Goal: Task Accomplishment & Management: Manage account settings

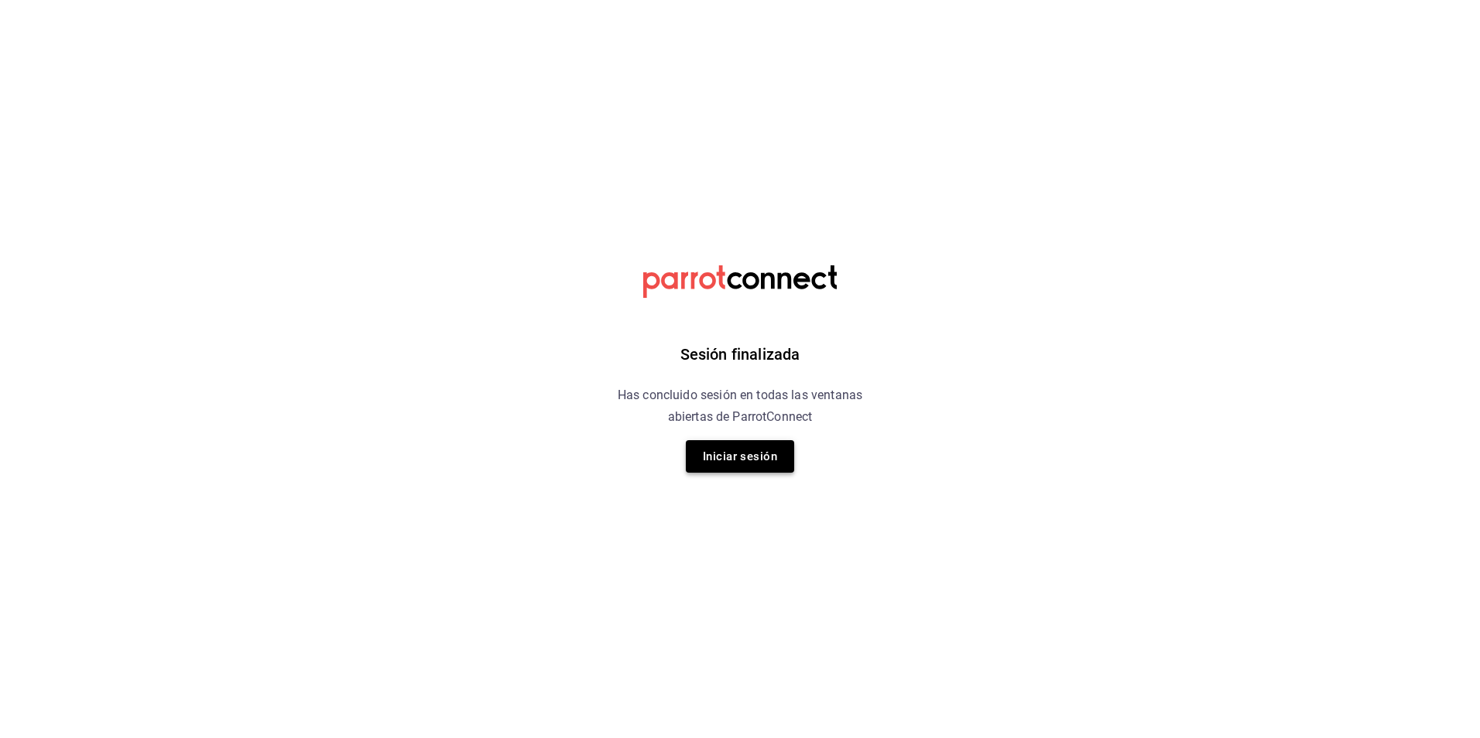
click at [734, 445] on button "Iniciar sesión" at bounding box center [740, 456] width 108 height 33
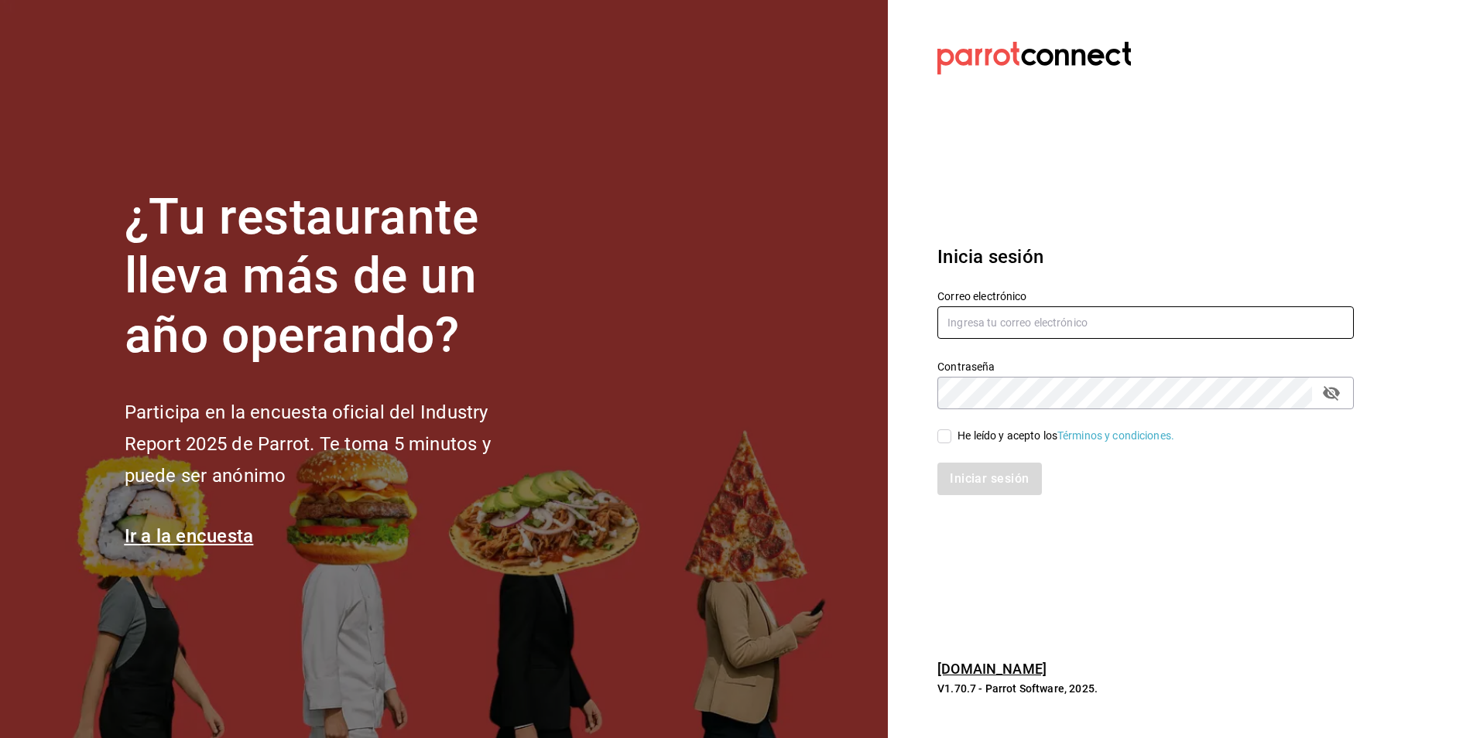
type input "nominassushizone@gmail.com"
click at [1126, 331] on input "[EMAIL_ADDRESS][DOMAIN_NAME]" at bounding box center [1145, 322] width 416 height 33
type input "[EMAIL_ADDRESS][DOMAIN_NAME]"
click at [994, 437] on div "He leído y acepto los Términos y condiciones." at bounding box center [1065, 436] width 217 height 16
click at [951, 437] on input "He leído y acepto los Términos y condiciones." at bounding box center [944, 436] width 14 height 14
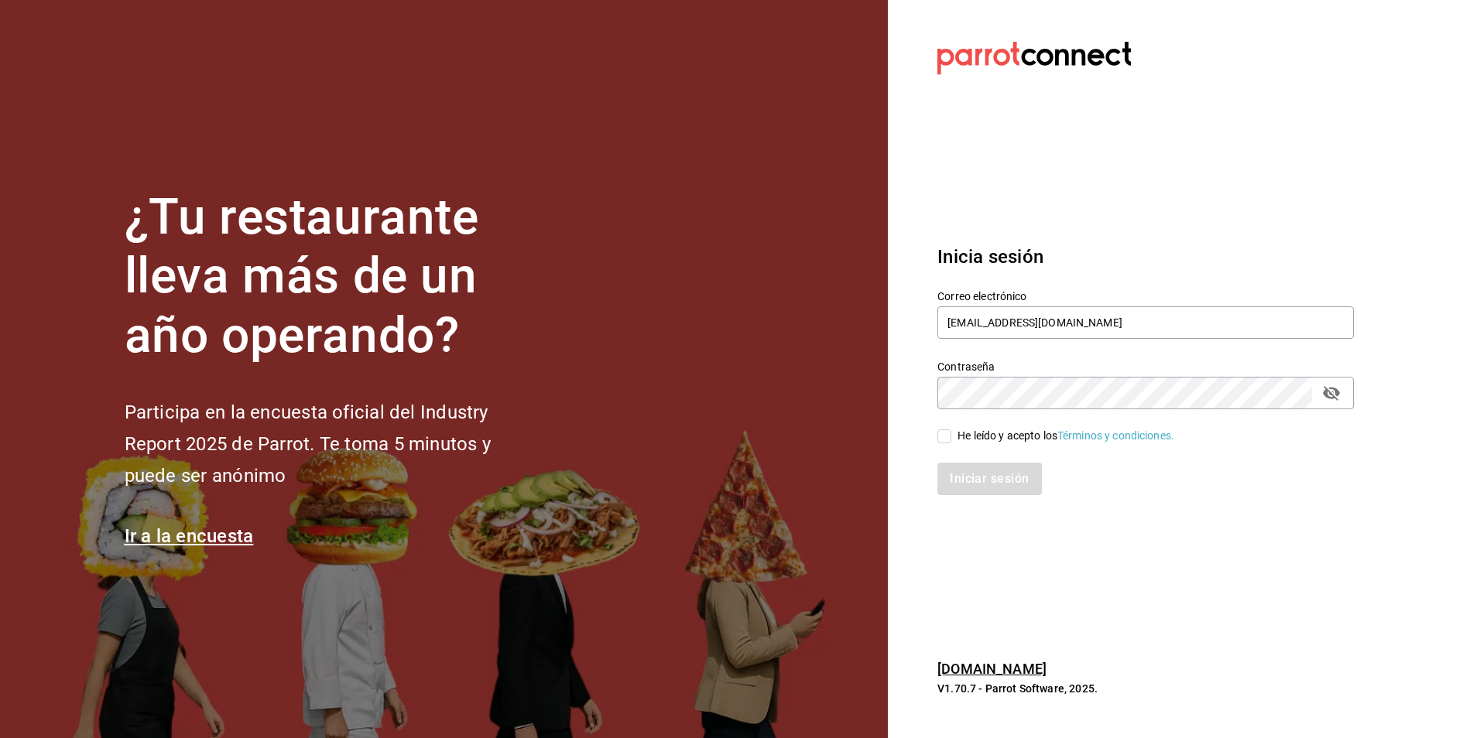
checkbox input "true"
click at [981, 479] on button "Iniciar sesión" at bounding box center [989, 479] width 105 height 33
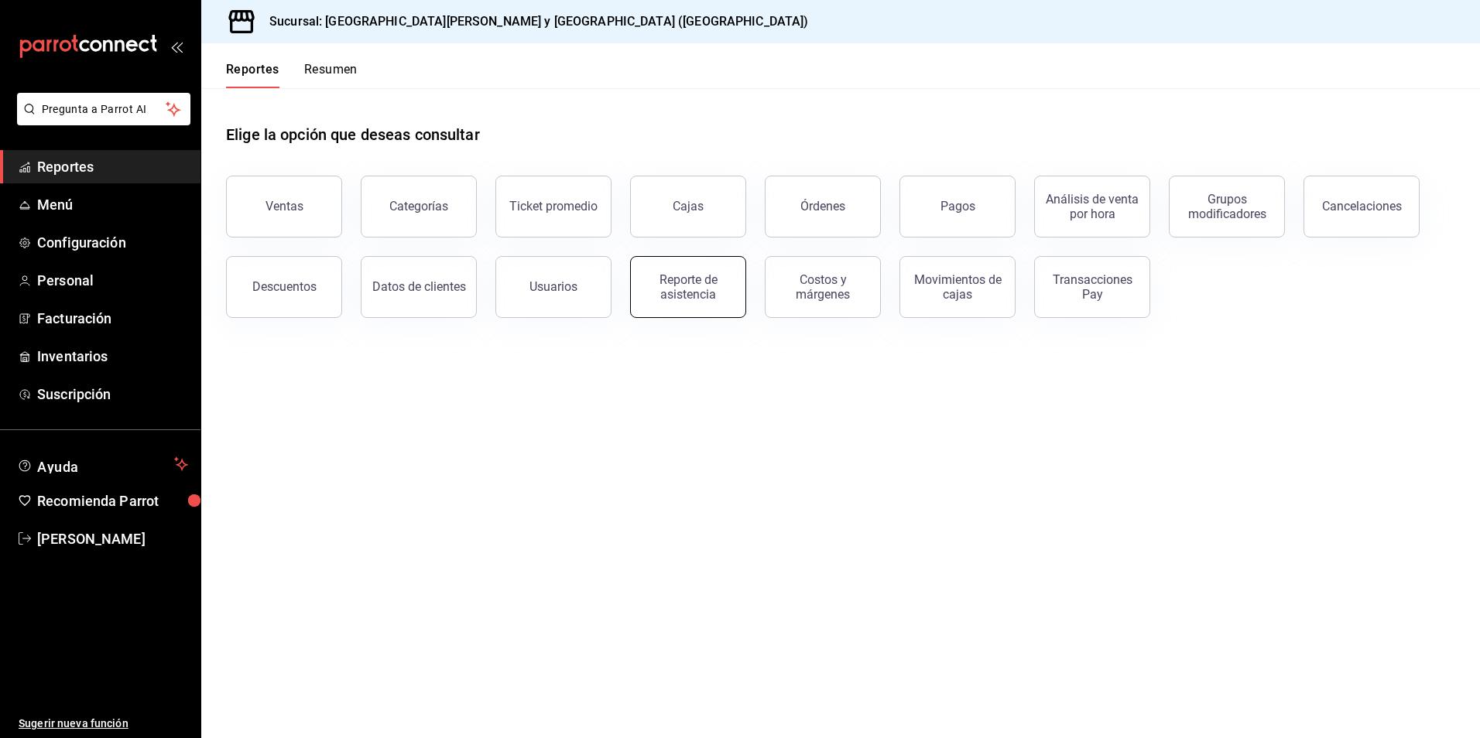
click at [680, 260] on button "Reporte de asistencia" at bounding box center [688, 287] width 116 height 62
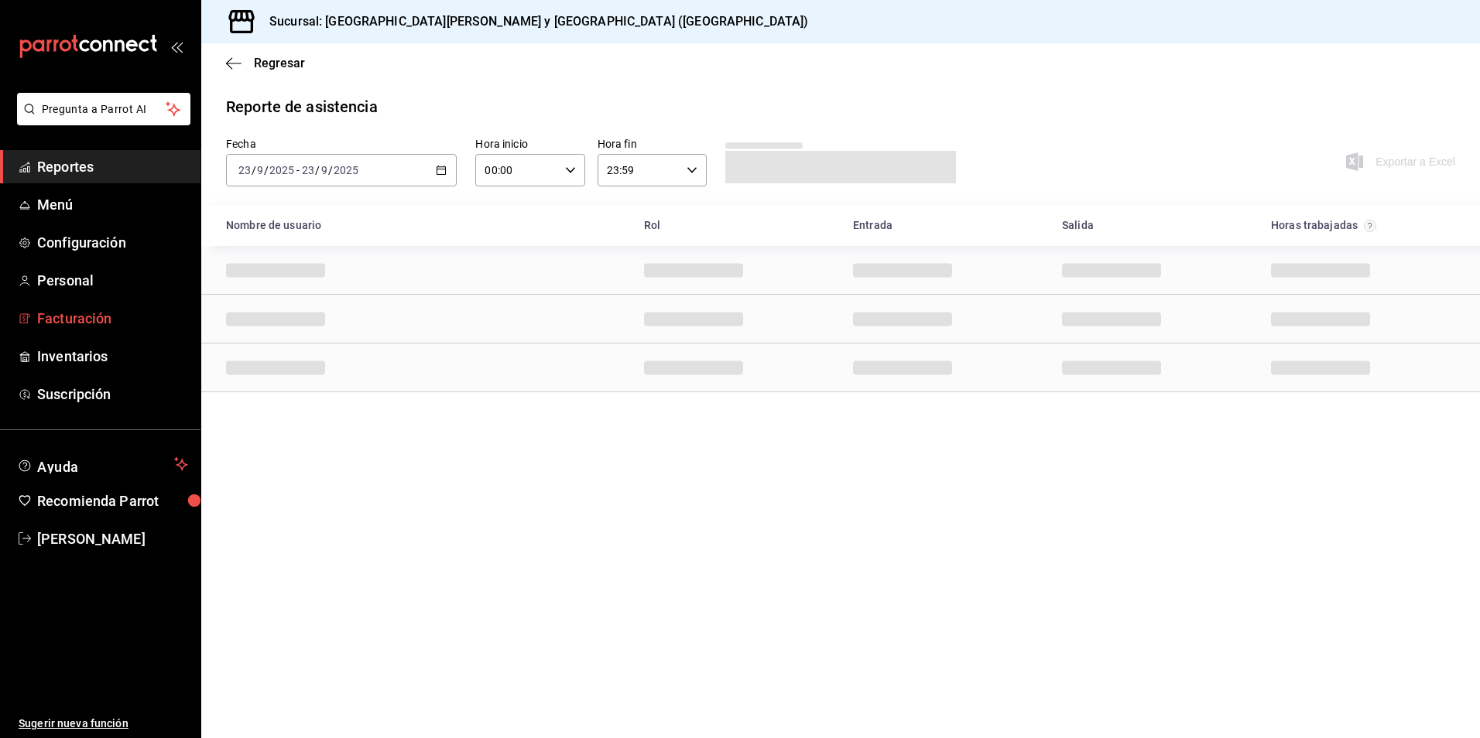
click at [81, 310] on span "Facturación" at bounding box center [112, 318] width 151 height 21
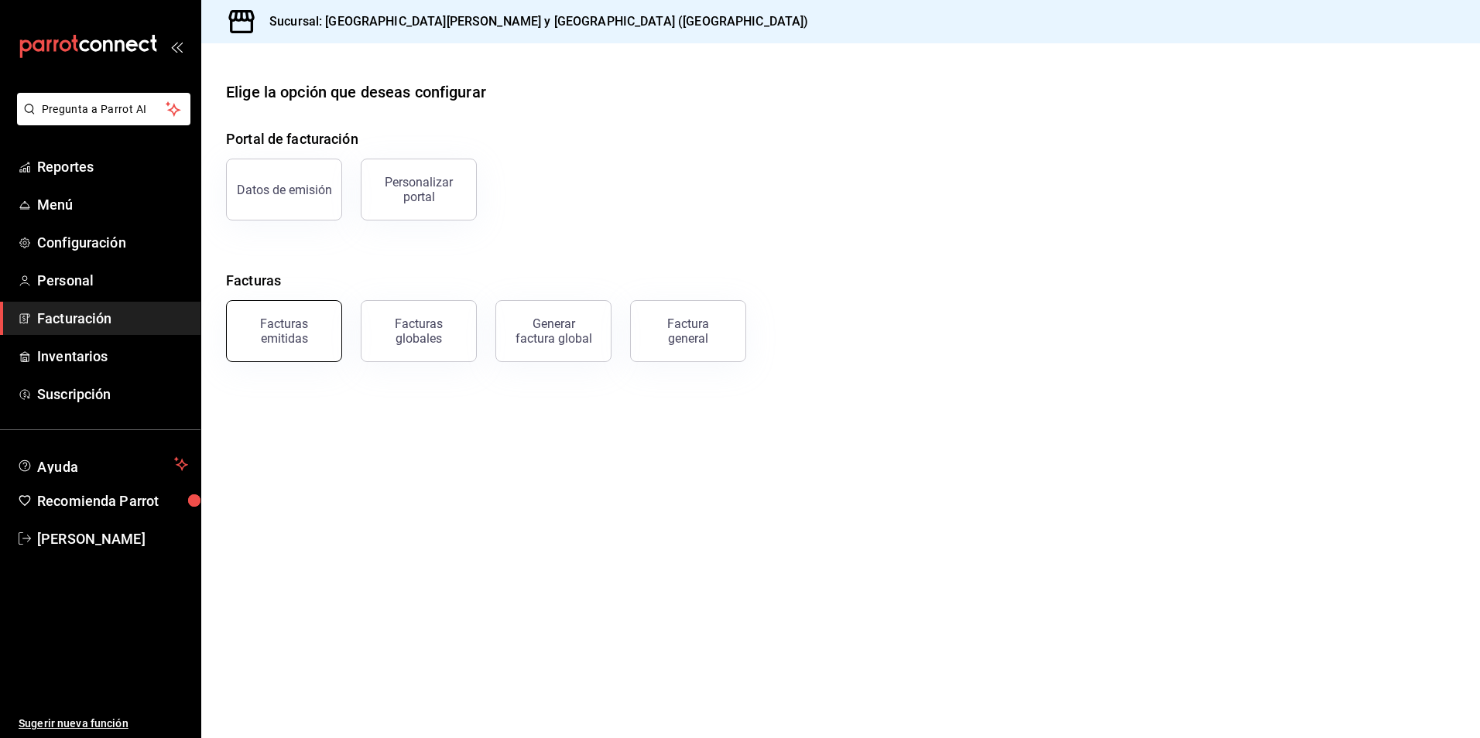
click at [300, 349] on button "Facturas emitidas" at bounding box center [284, 331] width 116 height 62
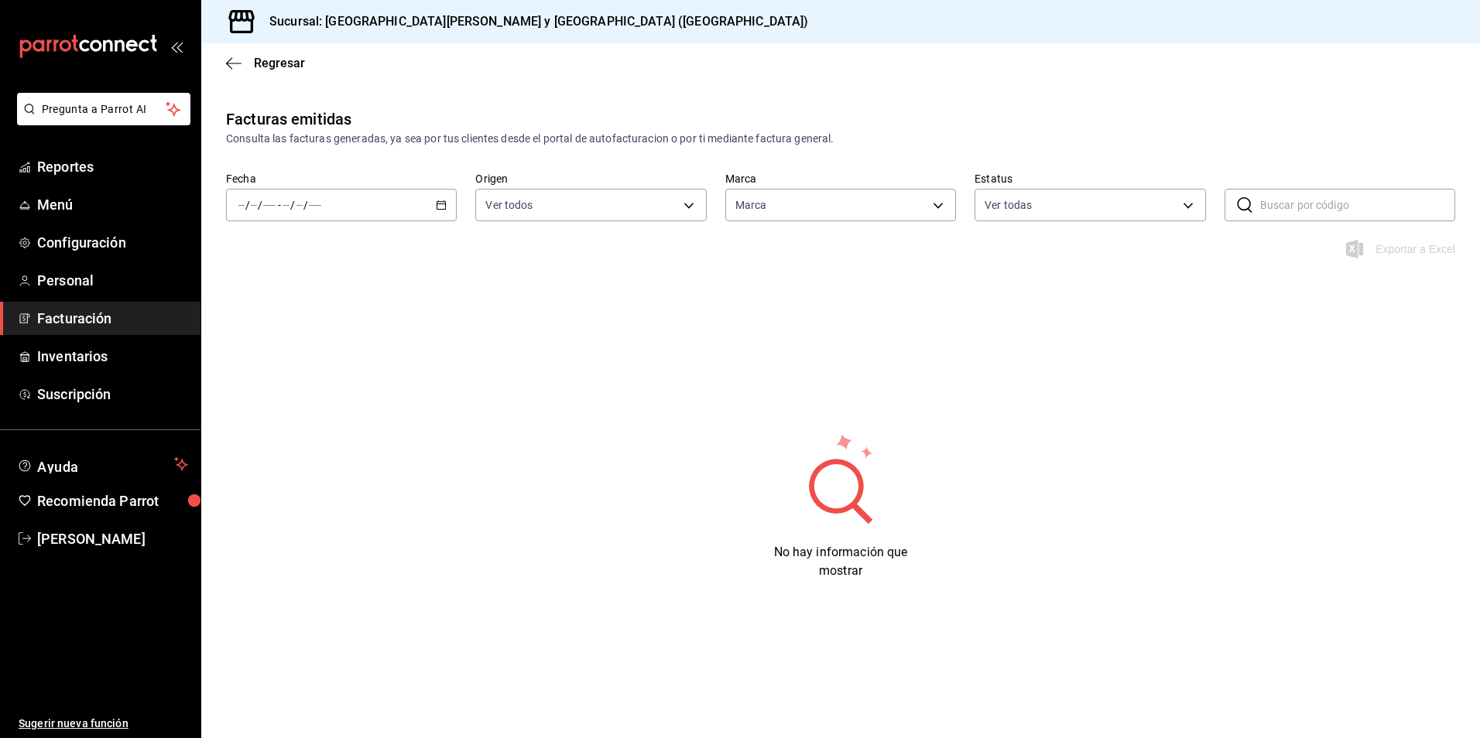
type input "25a66a84-3cbd-47c8-a2ad-d995281776a4"
click at [677, 443] on div "No hay información que mostrar" at bounding box center [840, 506] width 1278 height 149
click at [392, 214] on div "/ / - / /" at bounding box center [341, 205] width 231 height 33
click at [276, 358] on span "Mes actual" at bounding box center [299, 356] width 120 height 16
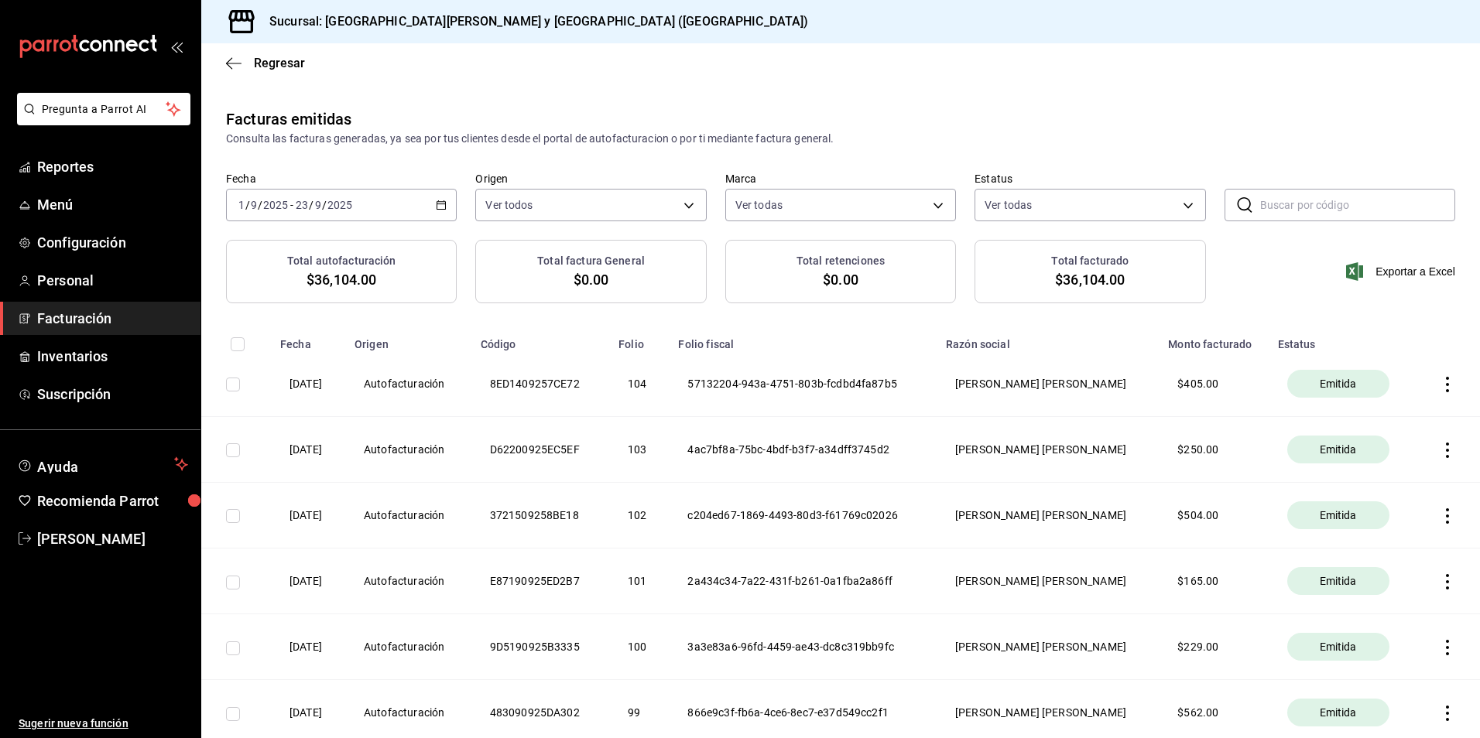
click at [1388, 200] on input "text" at bounding box center [1357, 205] width 195 height 31
type input "83"
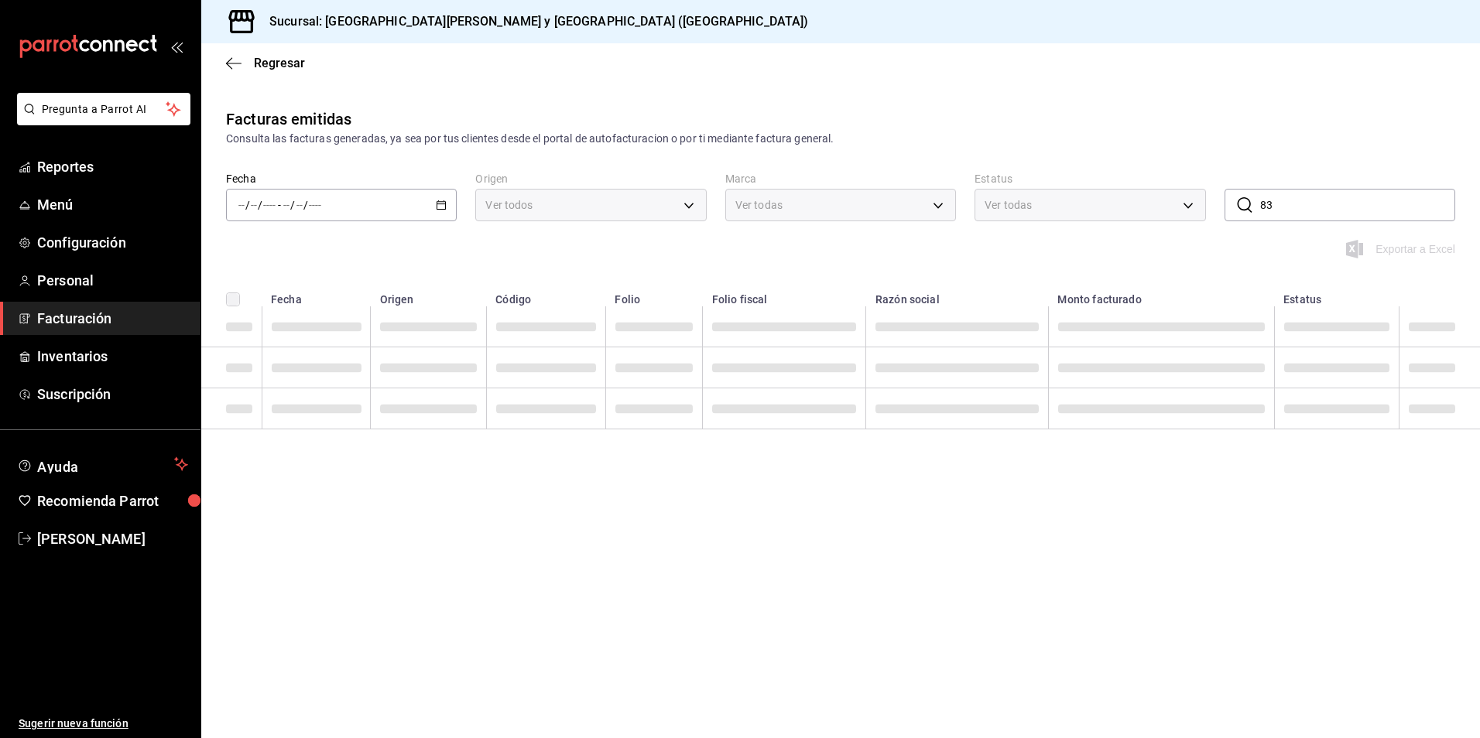
click at [303, 201] on span "/" at bounding box center [305, 205] width 5 height 12
click at [295, 354] on span "Mes actual" at bounding box center [299, 356] width 120 height 16
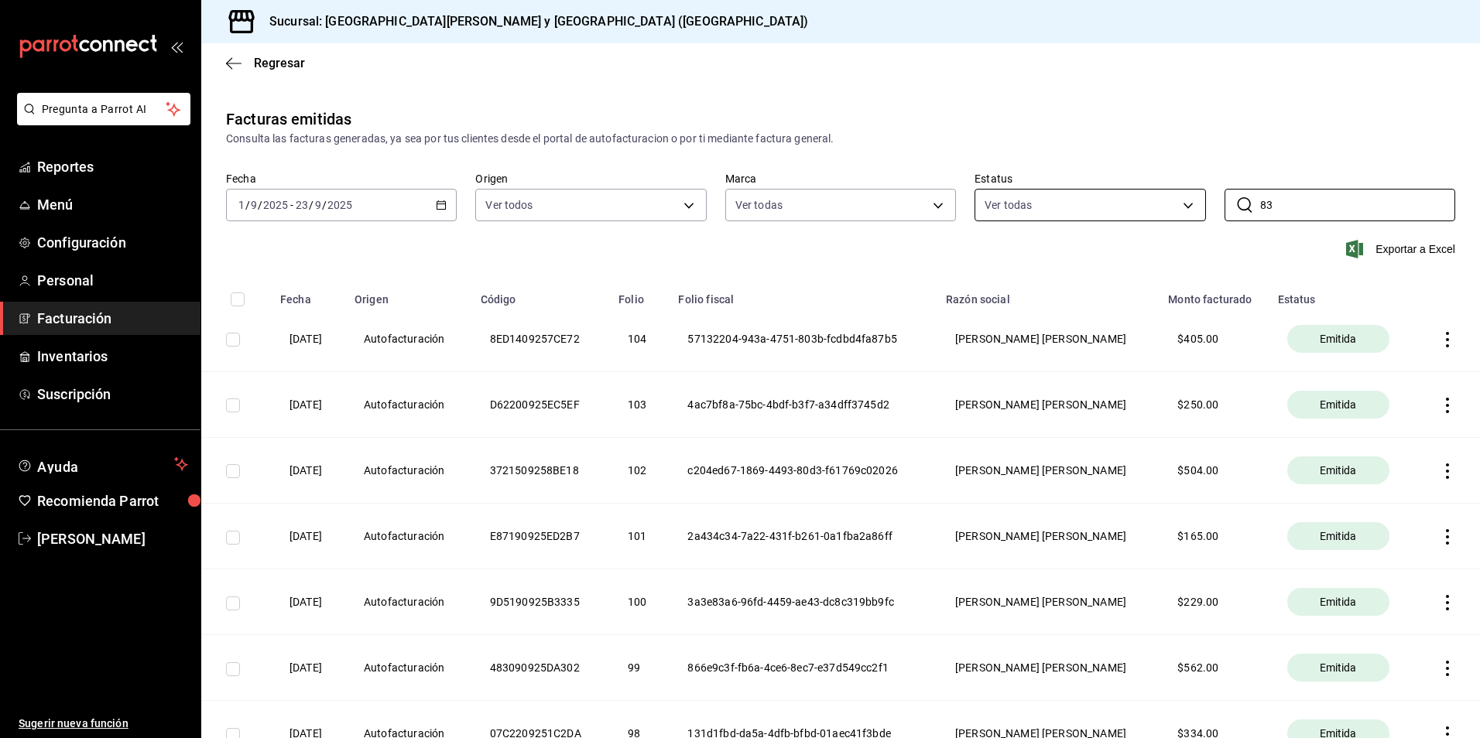
drag, startPoint x: 1237, startPoint y: 198, endPoint x: 1177, endPoint y: 196, distance: 60.4
click at [1177, 196] on div "Fecha 2025-09-01 1 / 9 / 2025 - 2025-09-23 23 / 9 / 2025 Origen Ver todos ORDER…" at bounding box center [840, 206] width 1278 height 68
click at [1353, 132] on div "Consulta las facturas generadas, ya sea por tus clientes desde el portal de aut…" at bounding box center [840, 139] width 1229 height 16
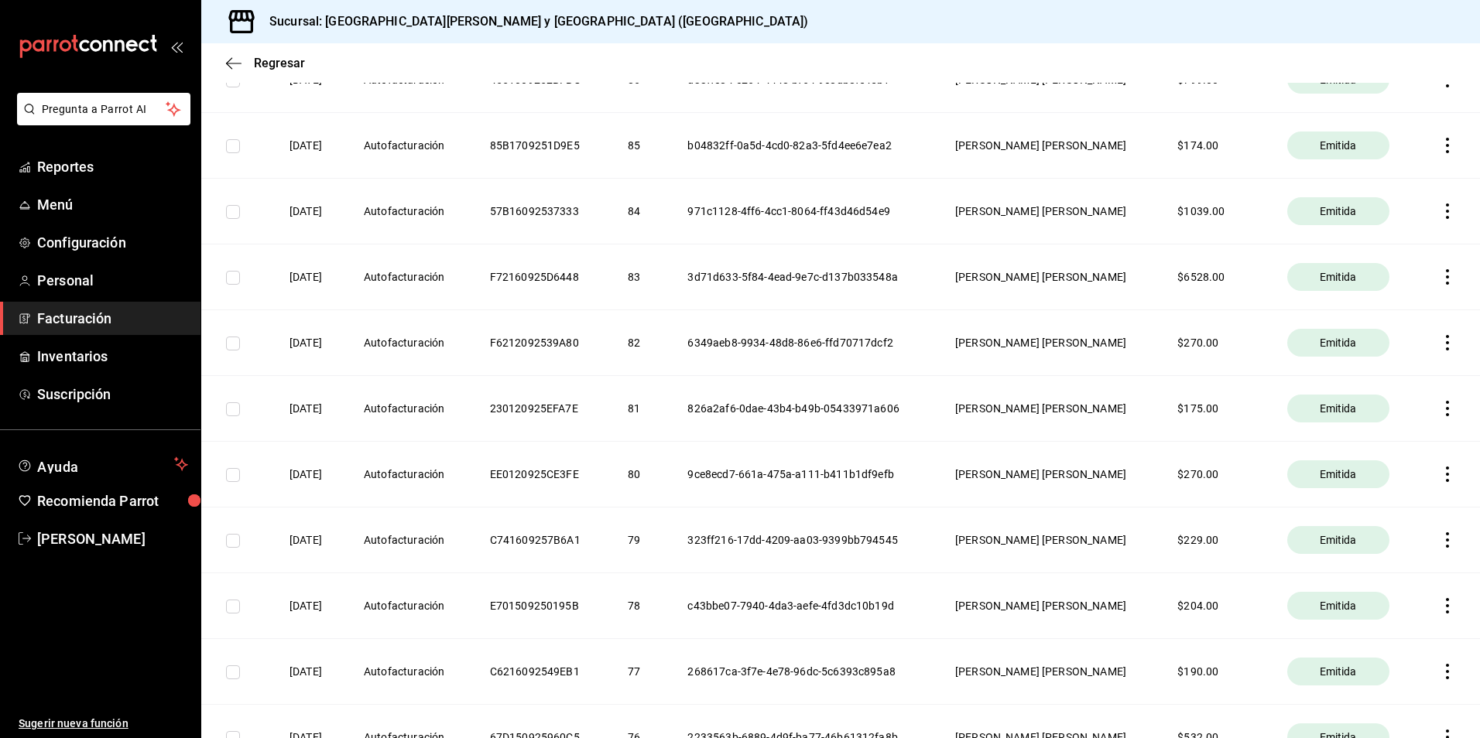
scroll to position [1470, 0]
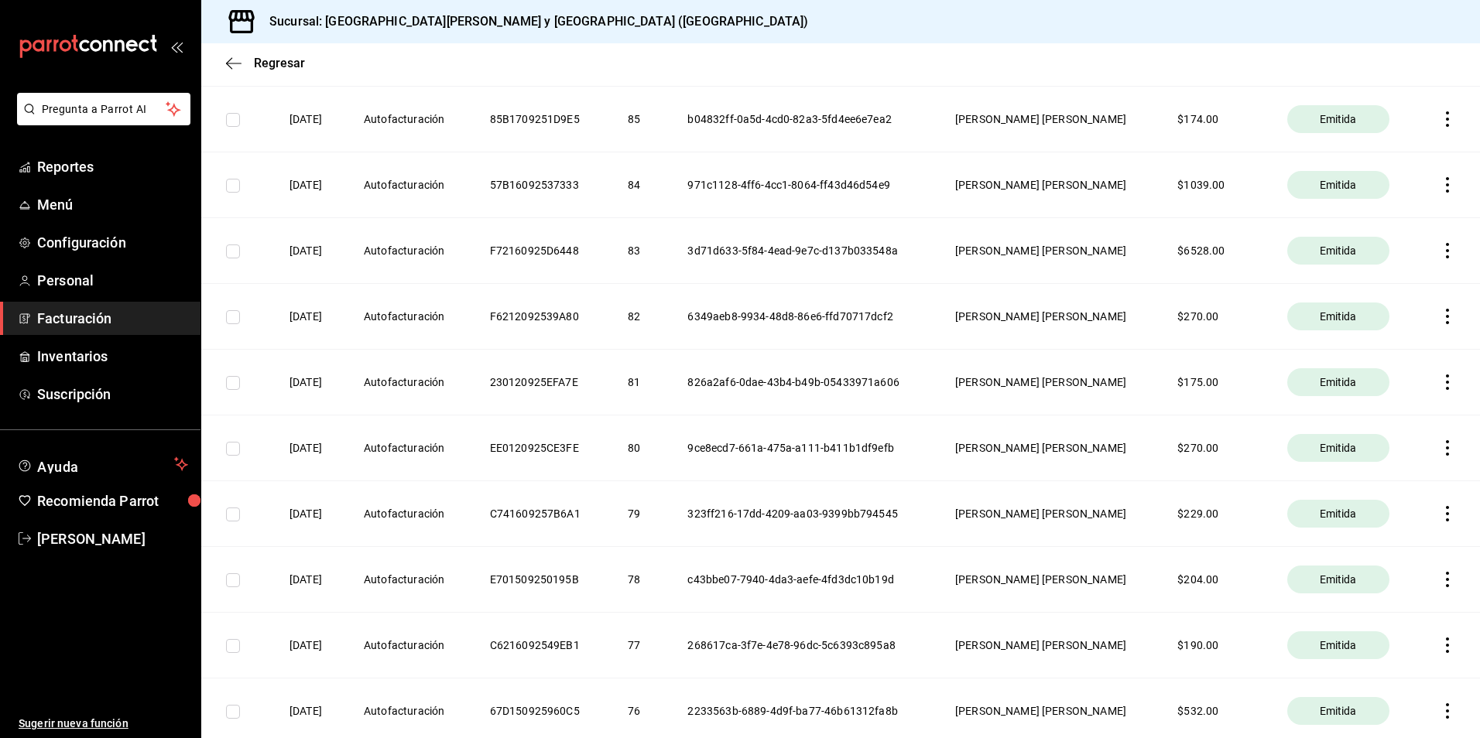
click at [1443, 253] on th at bounding box center [1448, 250] width 63 height 66
click at [1446, 251] on icon "button" at bounding box center [1447, 250] width 3 height 15
click at [1367, 289] on div "Cancelar factura" at bounding box center [1366, 290] width 80 height 12
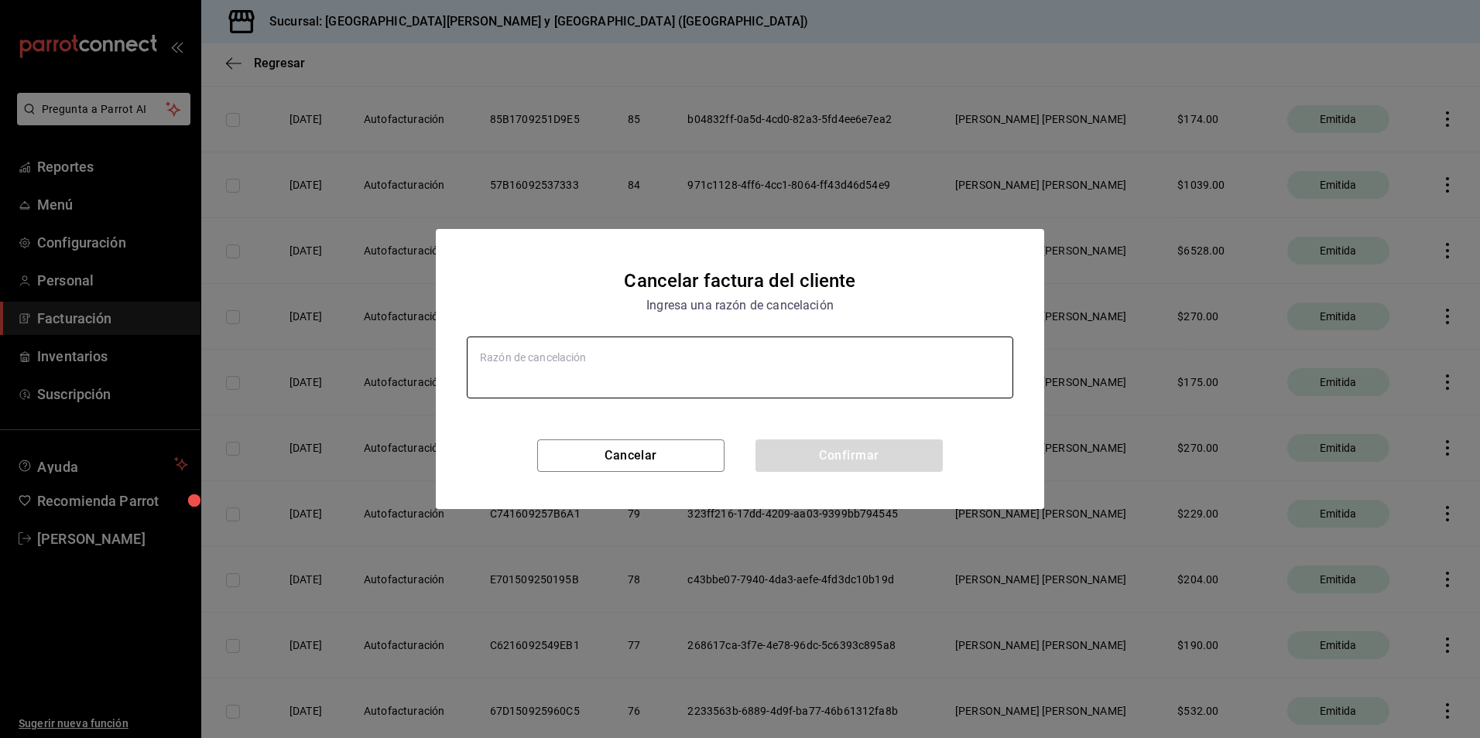
click at [521, 364] on textarea at bounding box center [740, 368] width 546 height 62
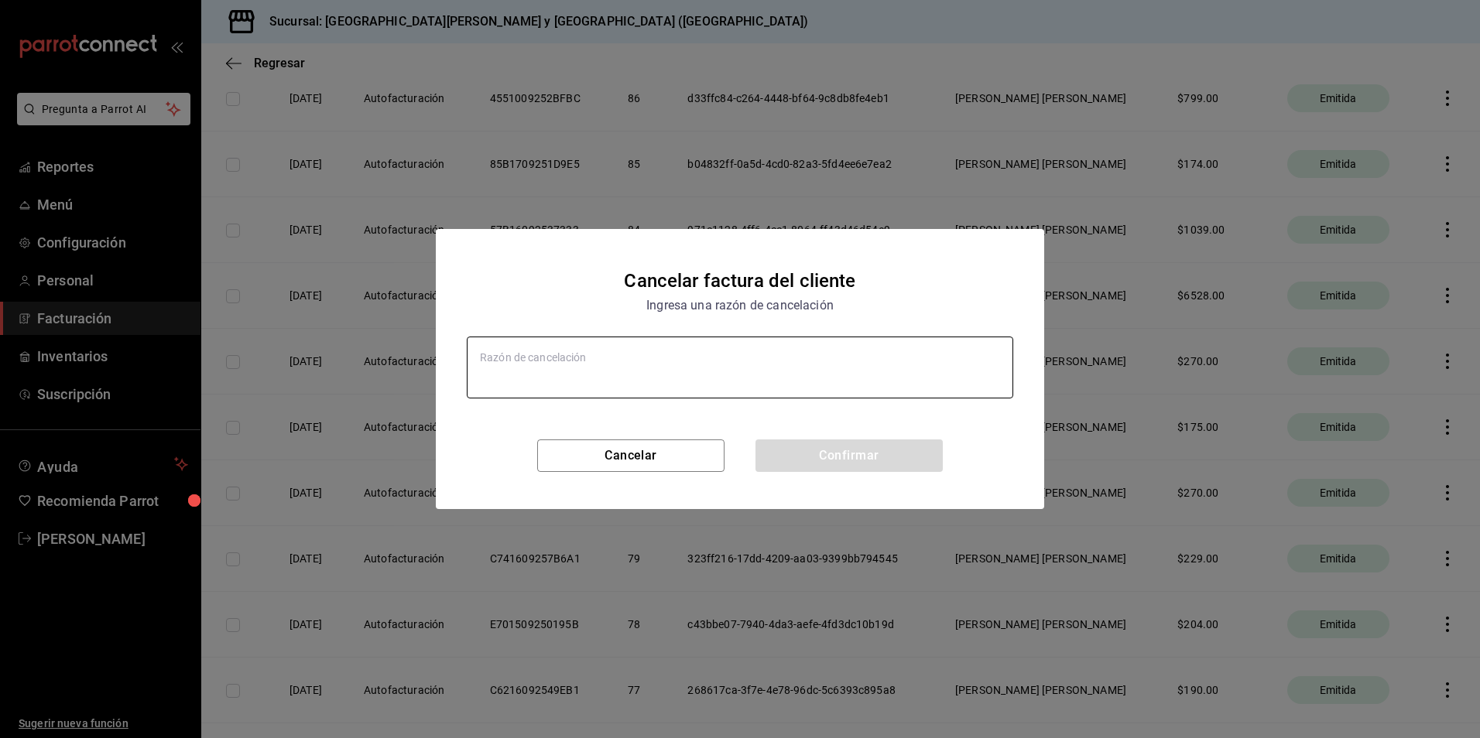
scroll to position [1515, 0]
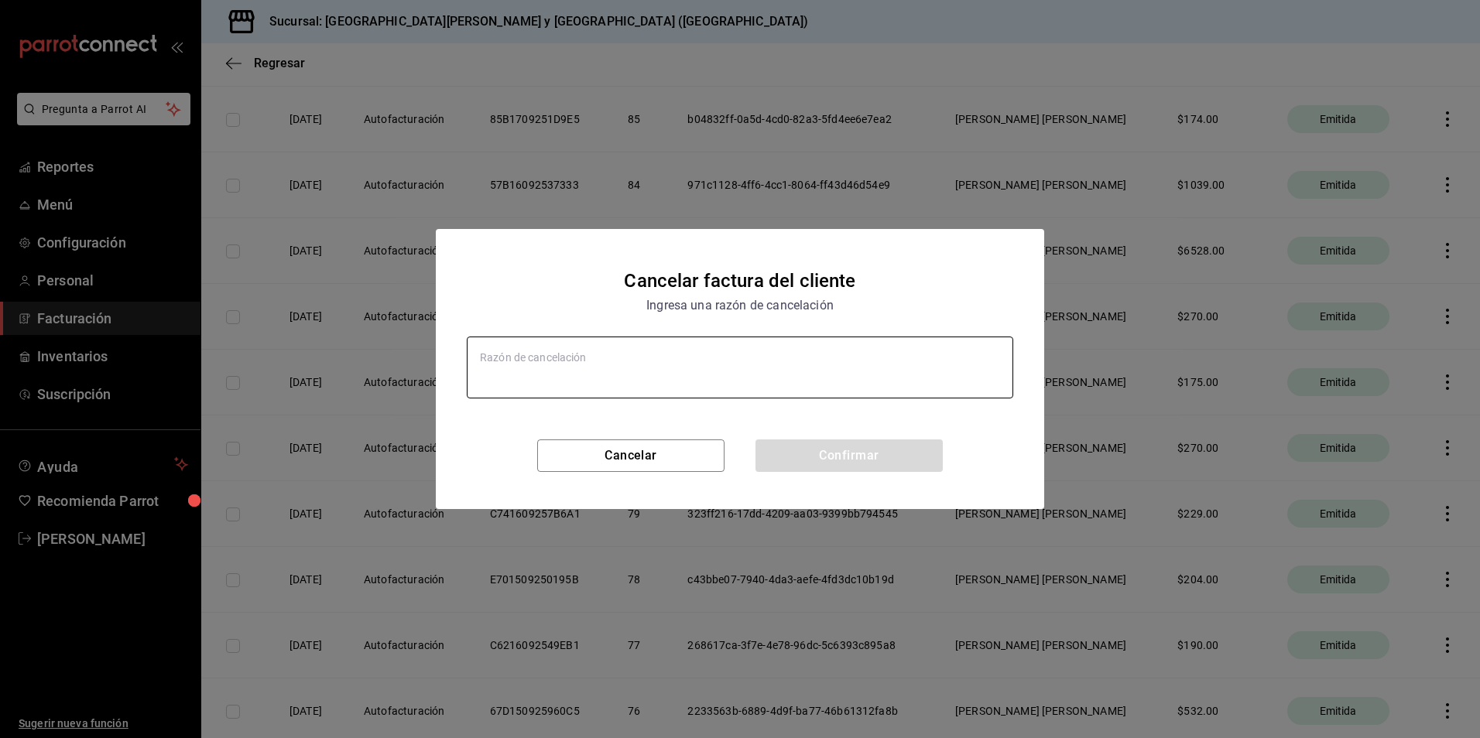
type textarea "x"
click at [689, 362] on textarea at bounding box center [740, 368] width 546 height 62
type textarea "E"
type textarea "x"
type textarea "Er"
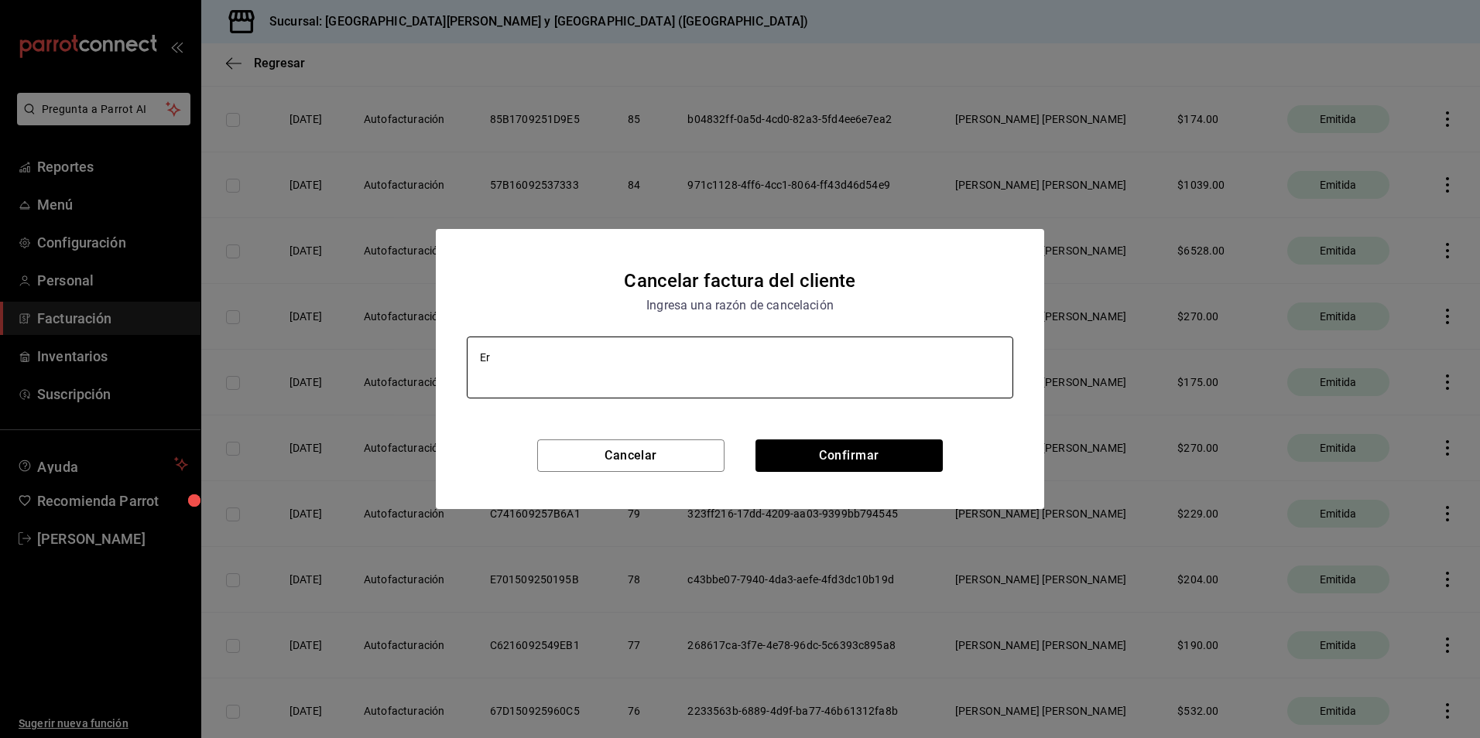
type textarea "x"
type textarea "Err"
type textarea "x"
type textarea "Error"
type textarea "x"
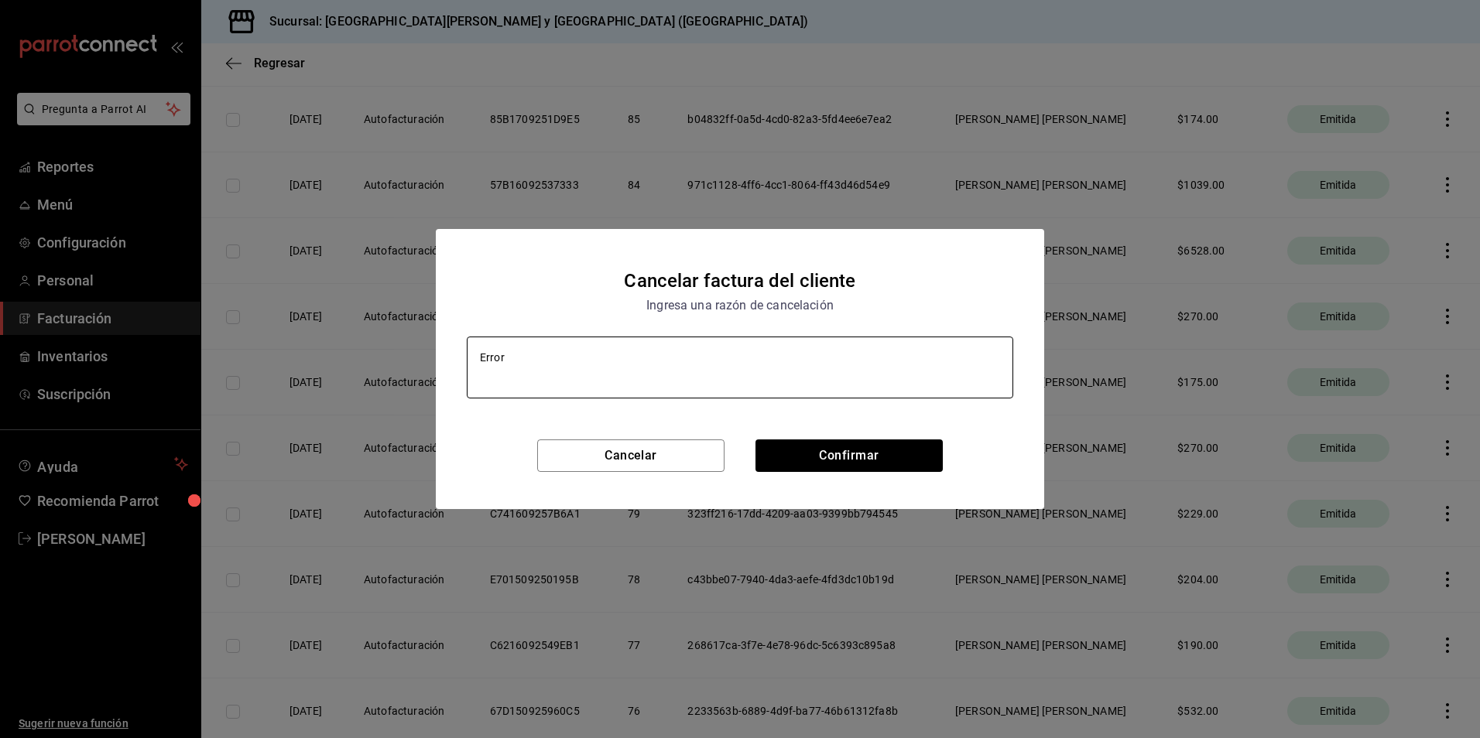
type textarea "Error"
type textarea "x"
type textarea "Error e"
type textarea "x"
type textarea "Error en"
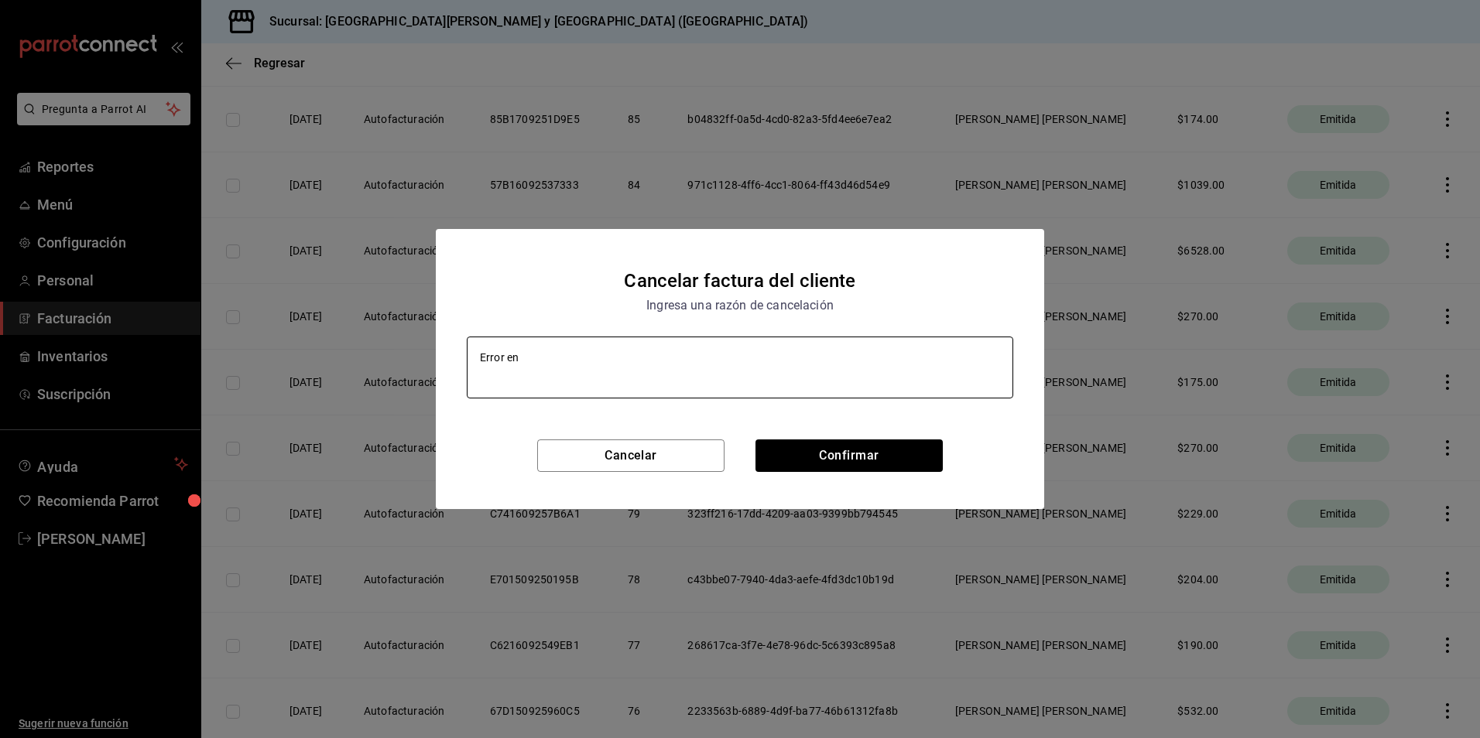
type textarea "x"
type textarea "Error en"
type textarea "x"
type textarea "Error en l"
type textarea "x"
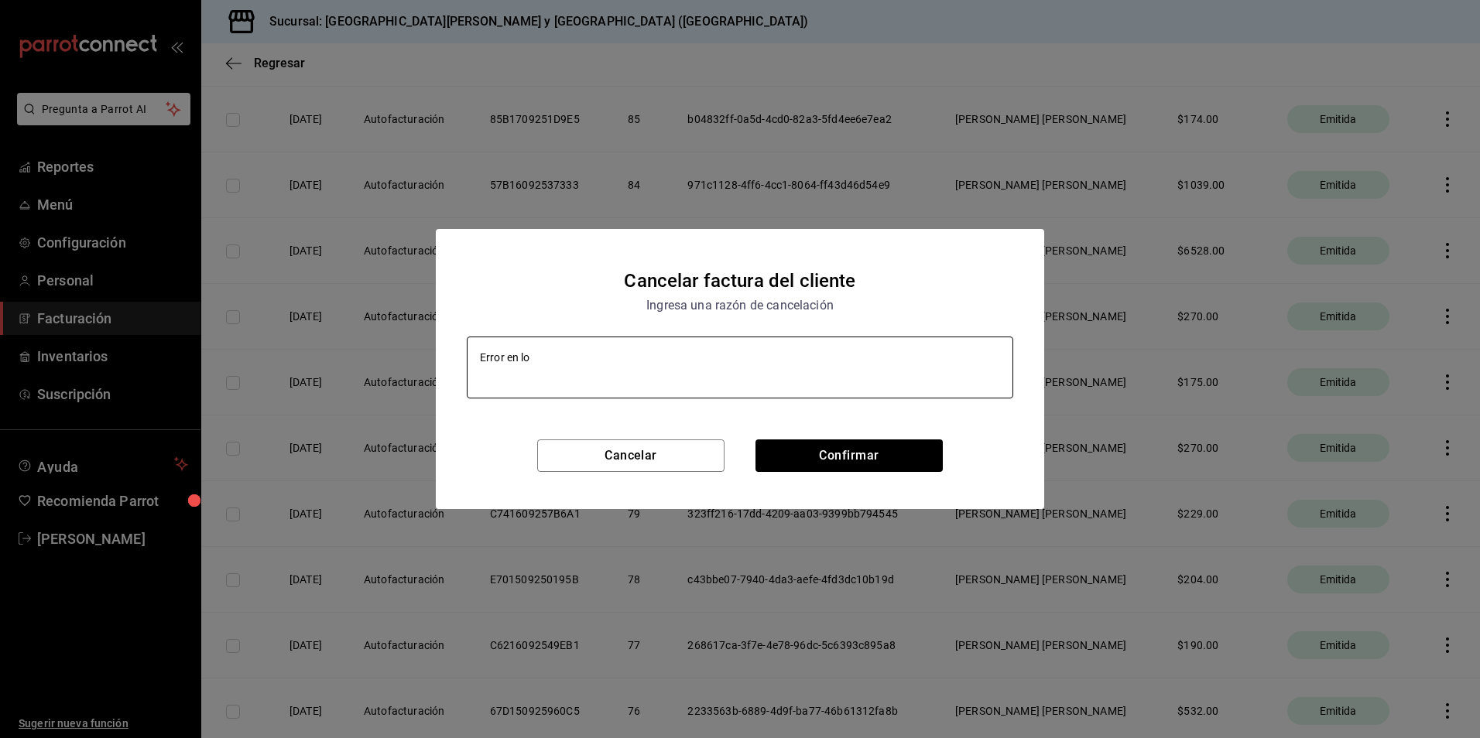
type textarea "Error en los"
type textarea "x"
type textarea "Error en los"
type textarea "x"
type textarea "Error en los d"
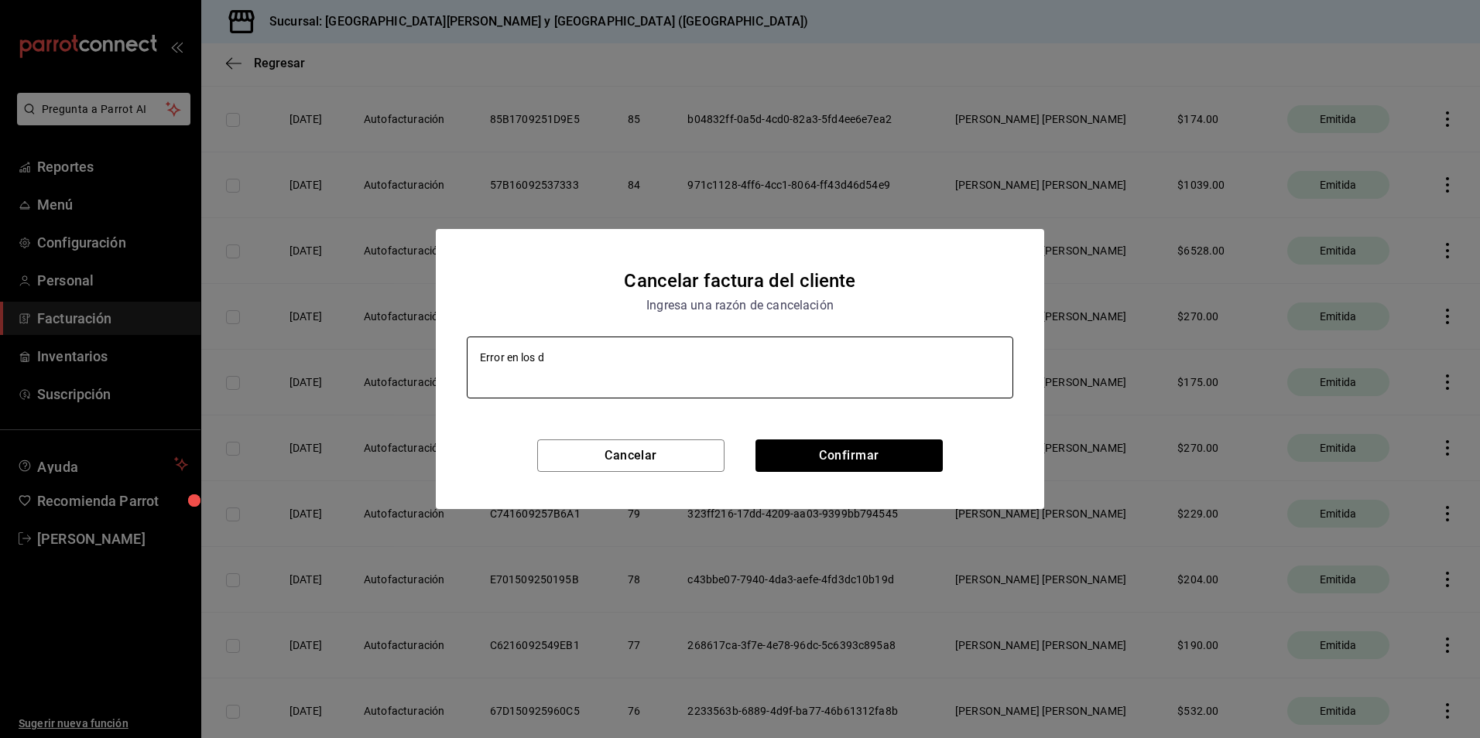
type textarea "x"
type textarea "Error en los da"
type textarea "x"
type textarea "Error en los dat"
type textarea "x"
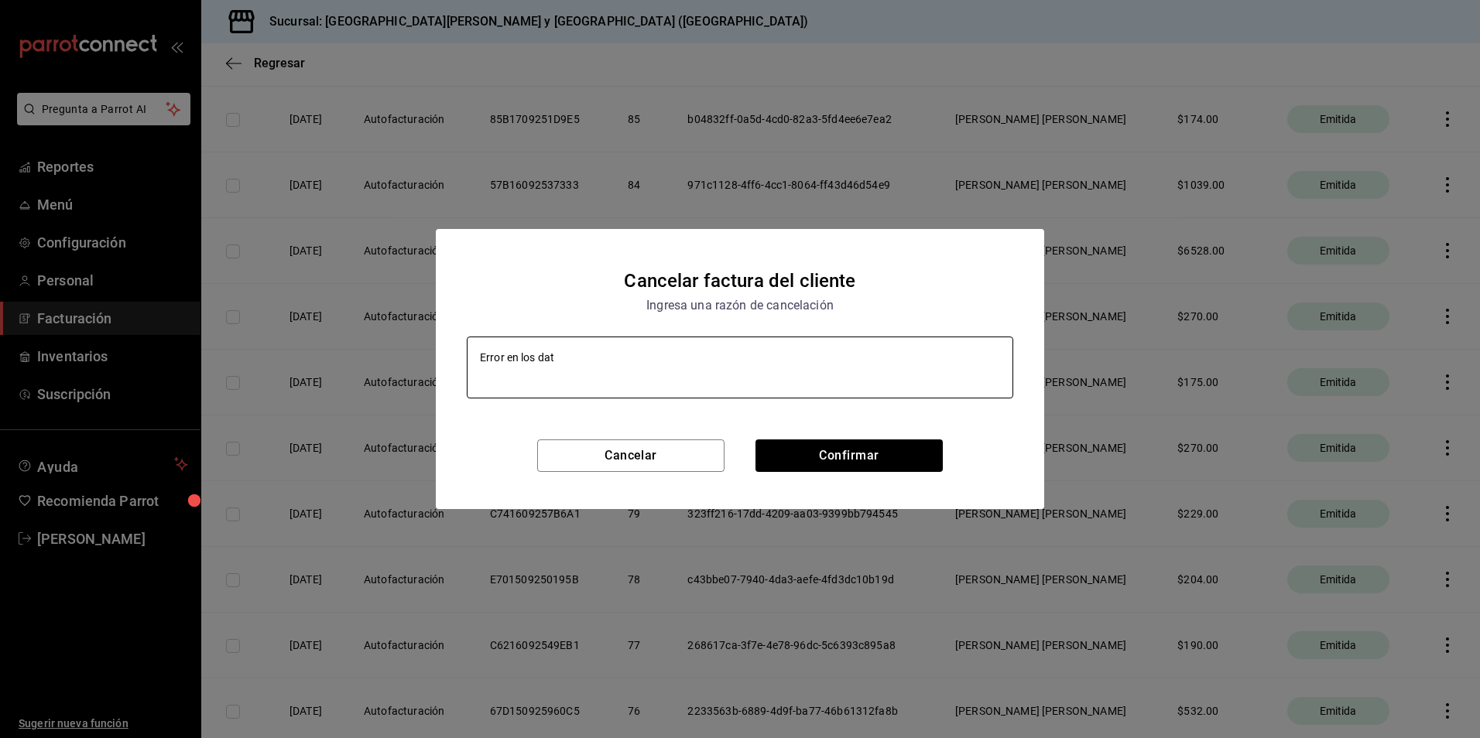
type textarea "Error en los dato"
type textarea "x"
type textarea "Error en los datos"
type textarea "x"
type textarea "Error en los datos"
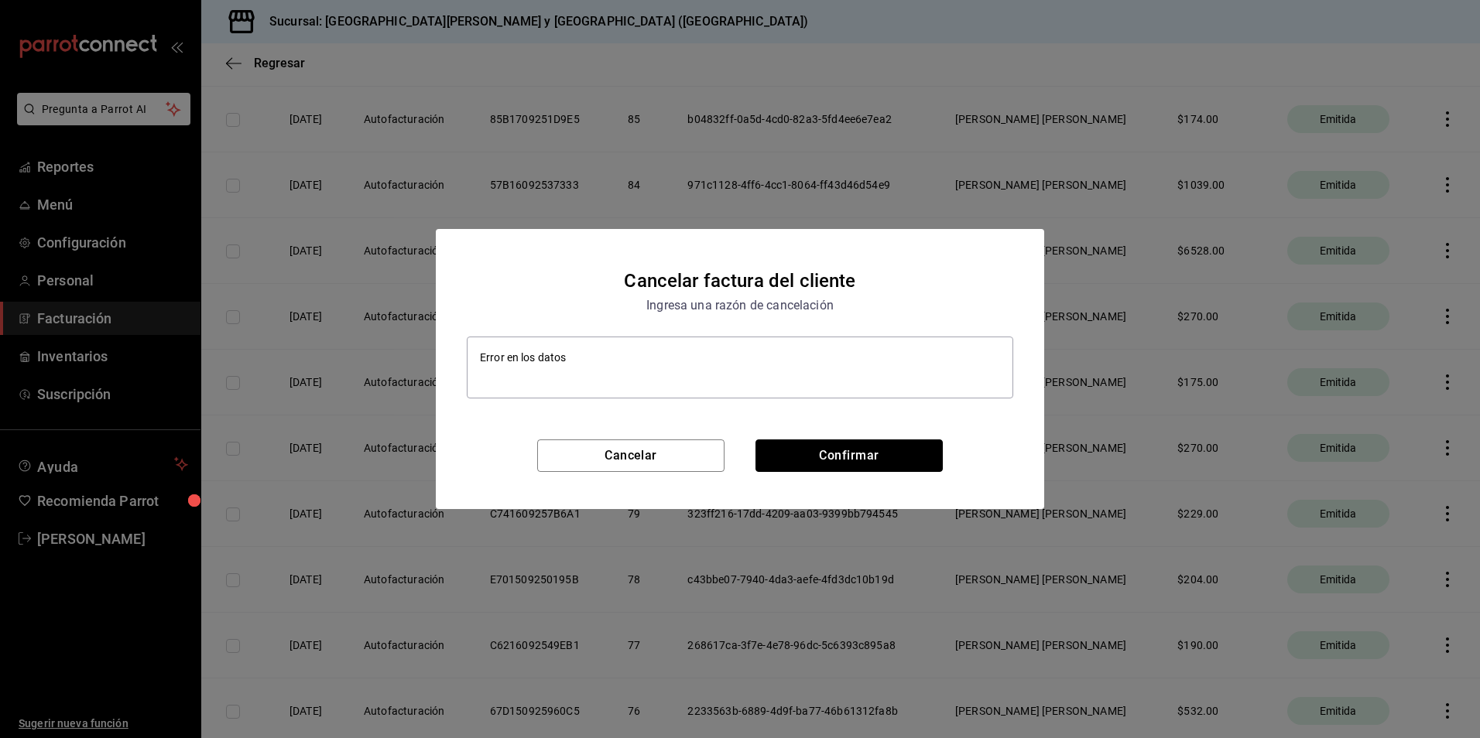
click at [838, 462] on button "Confirmar" at bounding box center [848, 456] width 187 height 33
type textarea "x"
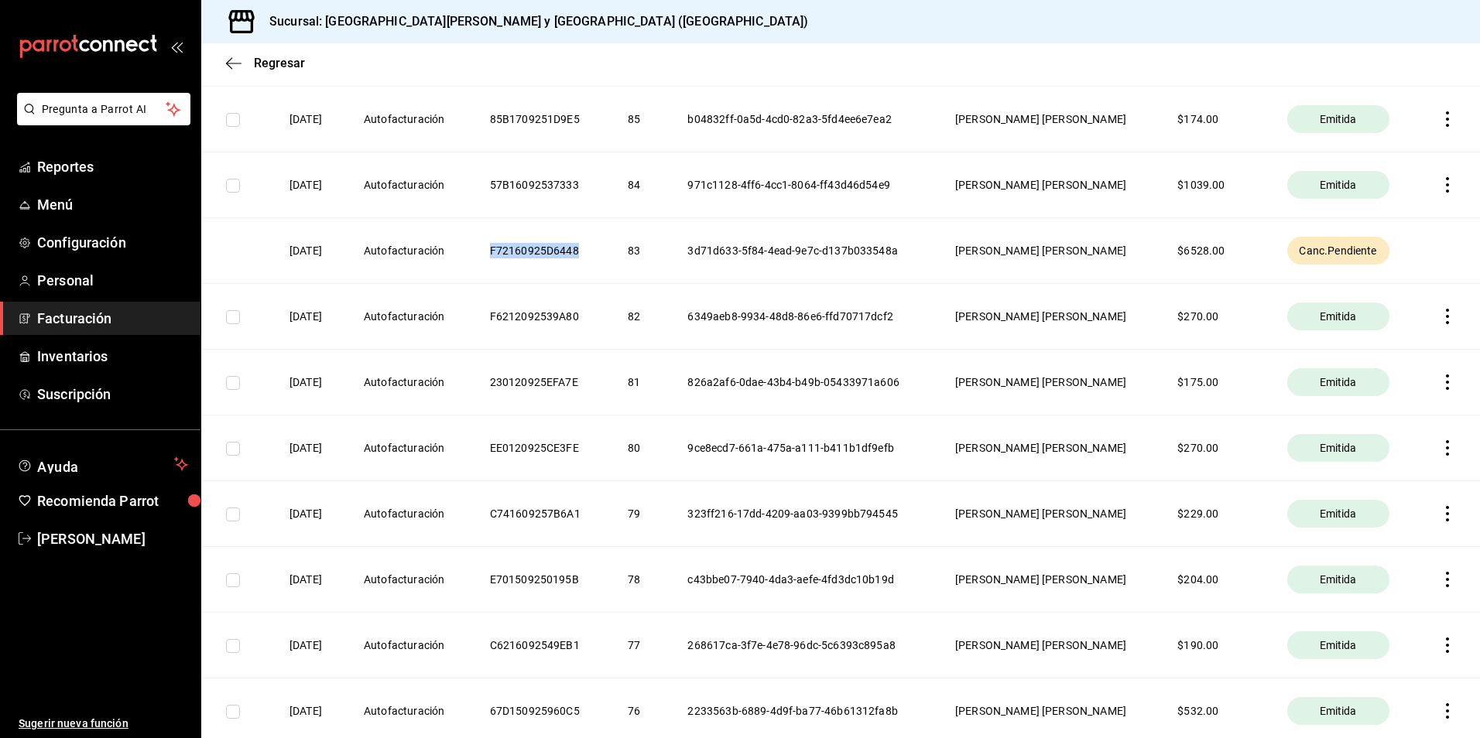
drag, startPoint x: 505, startPoint y: 251, endPoint x: 594, endPoint y: 251, distance: 89.0
click at [594, 251] on th "F72160925D6448" at bounding box center [540, 250] width 138 height 66
copy th "F72160925D6448"
click at [1322, 247] on span "Canc.Pendiente" at bounding box center [1337, 250] width 90 height 15
drag, startPoint x: 1294, startPoint y: 254, endPoint x: 1368, endPoint y: 247, distance: 74.6
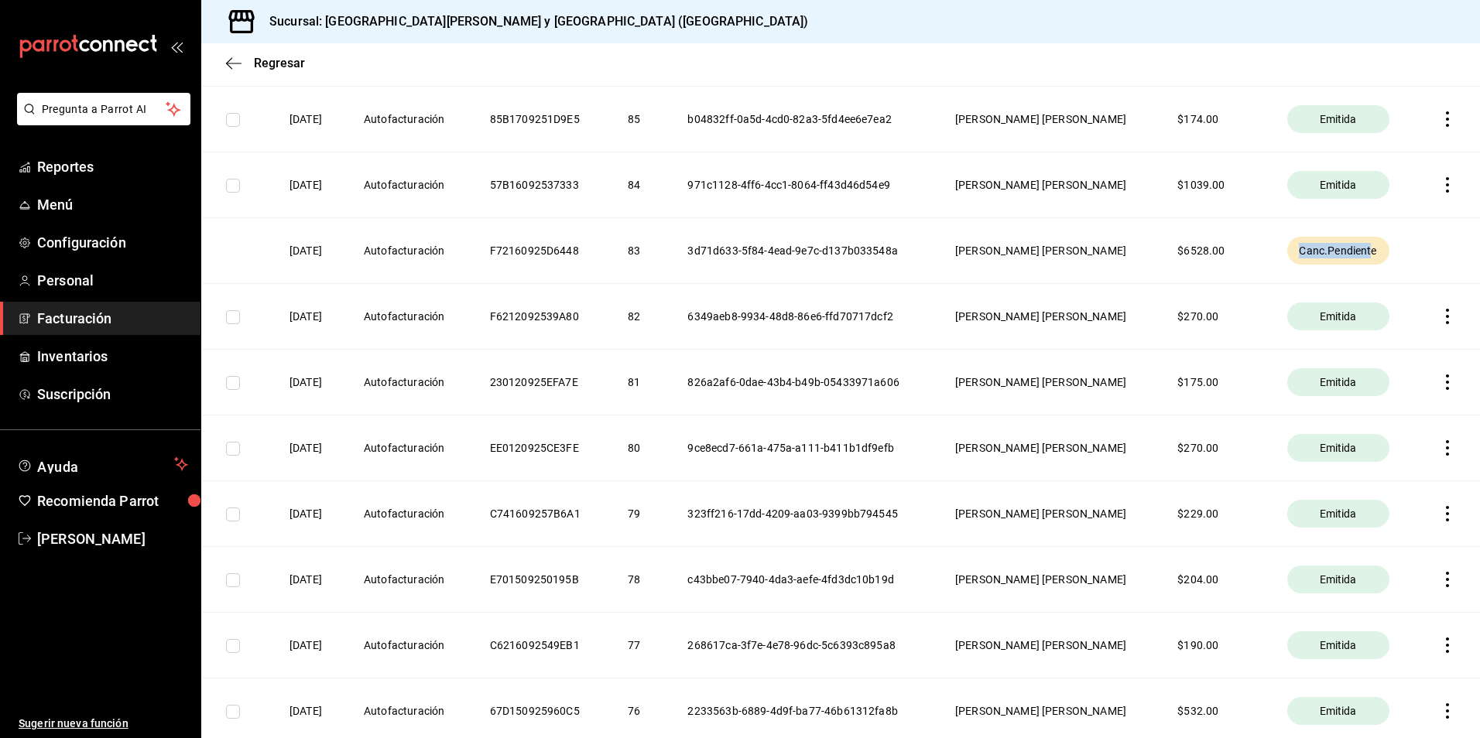
click at [1368, 247] on span "Canc.Pendiente" at bounding box center [1337, 250] width 90 height 15
drag, startPoint x: 1368, startPoint y: 247, endPoint x: 1125, endPoint y: 252, distance: 243.0
click at [1126, 251] on th "CARMEN YUDIT CAMACHO CERVANTES" at bounding box center [1047, 250] width 222 height 66
drag, startPoint x: 400, startPoint y: 238, endPoint x: 499, endPoint y: 245, distance: 99.3
click at [499, 245] on tr "16/09/2025 Autofacturación F72160925D6448 83 3d71d633-5f84-4ead-9e7c-d137b03354…" at bounding box center [840, 250] width 1278 height 66
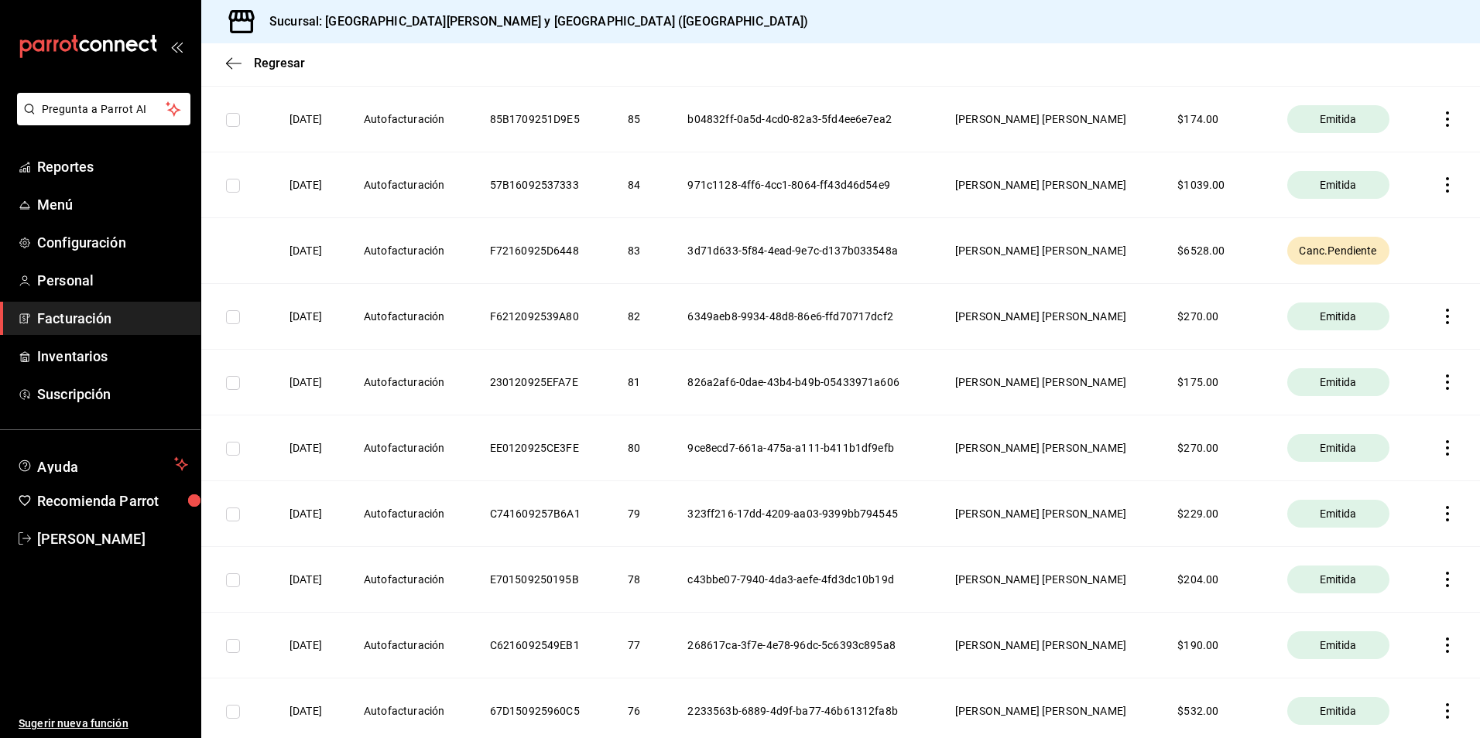
click at [796, 255] on th "3d71d633-5f84-4ead-9e7c-d137b033548a" at bounding box center [802, 250] width 267 height 66
drag, startPoint x: 1056, startPoint y: 236, endPoint x: 1204, endPoint y: 236, distance: 148.6
click at [1204, 236] on tr "16/09/2025 Autofacturación F72160925D6448 83 3d71d633-5f84-4ead-9e7c-d137b03354…" at bounding box center [840, 250] width 1278 height 66
drag, startPoint x: 1204, startPoint y: 236, endPoint x: 1248, endPoint y: 242, distance: 44.5
click at [1246, 241] on th "$ 6528.00" at bounding box center [1212, 250] width 109 height 66
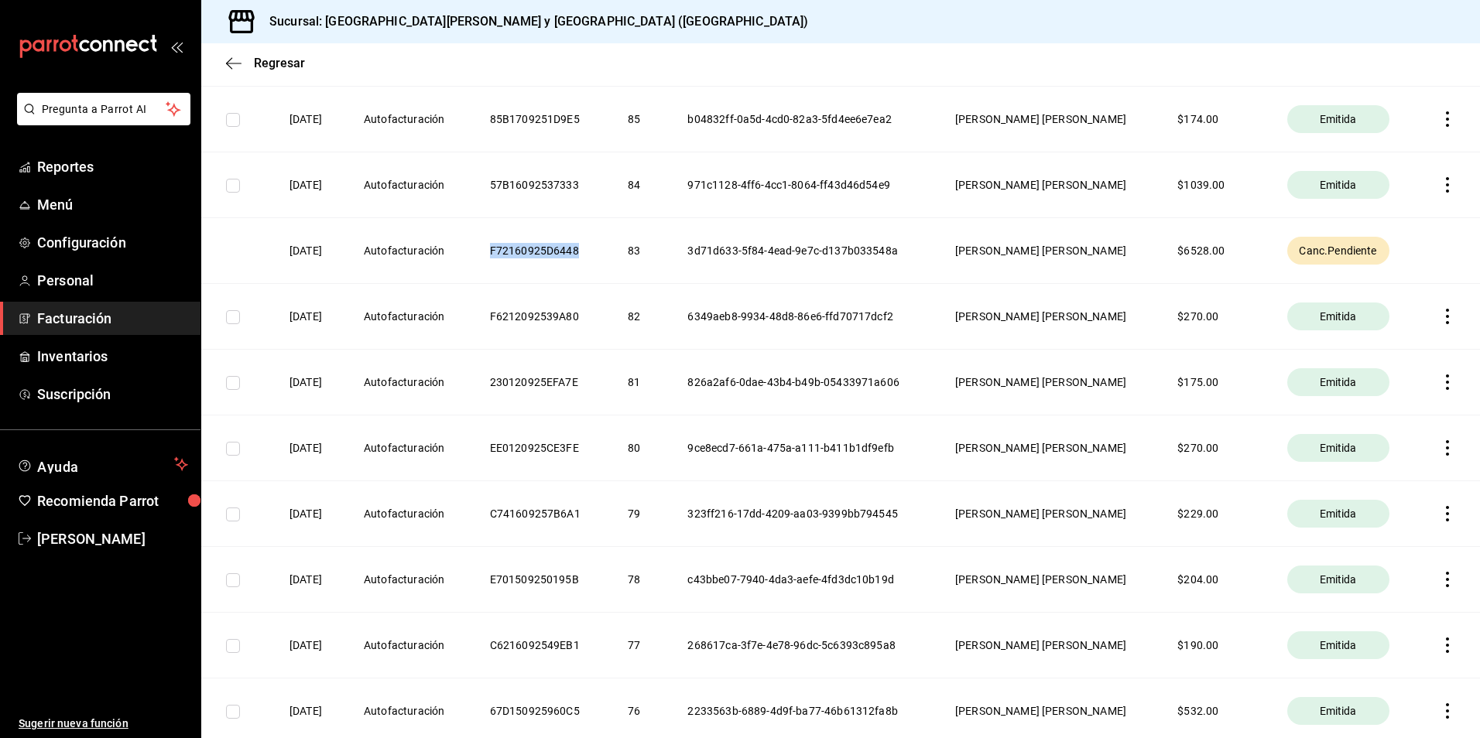
drag, startPoint x: 503, startPoint y: 252, endPoint x: 591, endPoint y: 251, distance: 88.2
click at [591, 251] on th "F72160925D6448" at bounding box center [540, 250] width 138 height 66
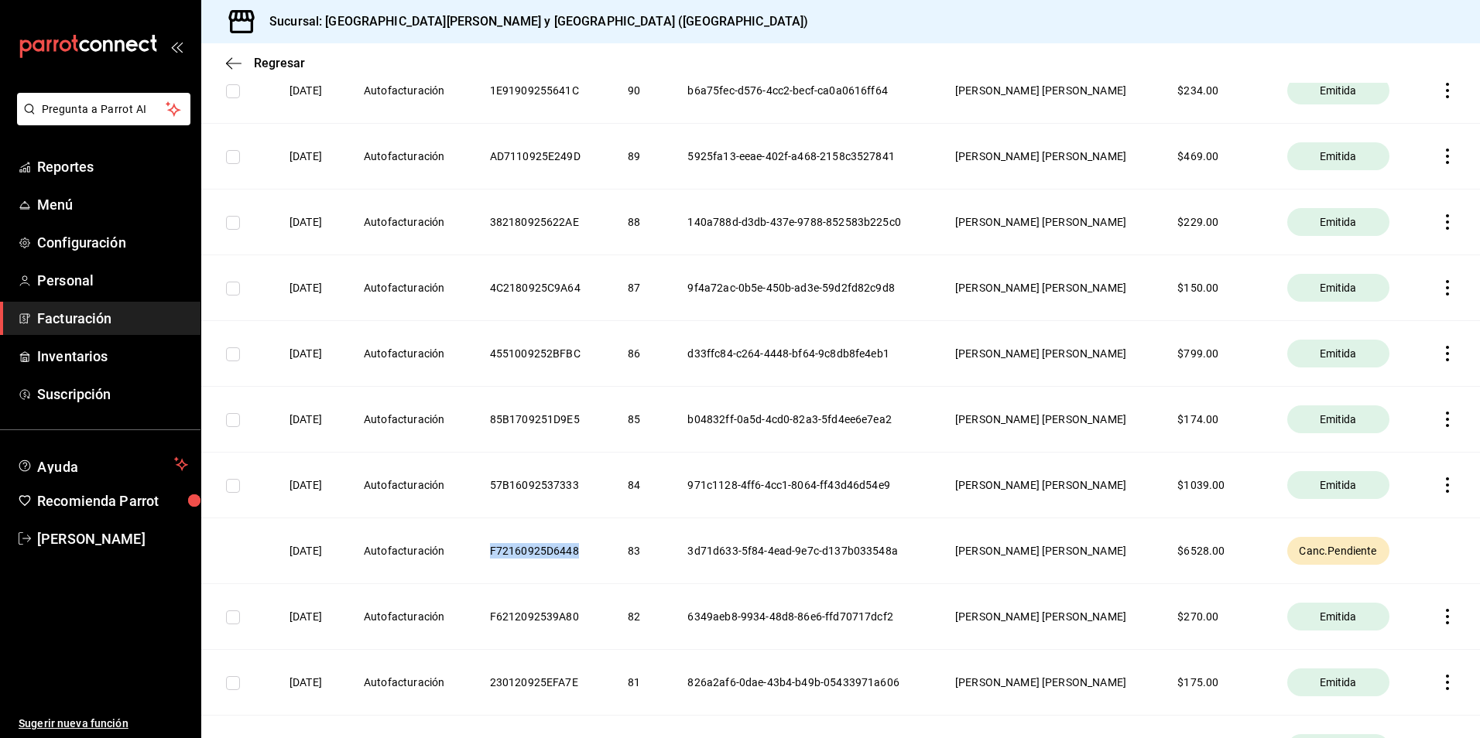
scroll to position [1206, 0]
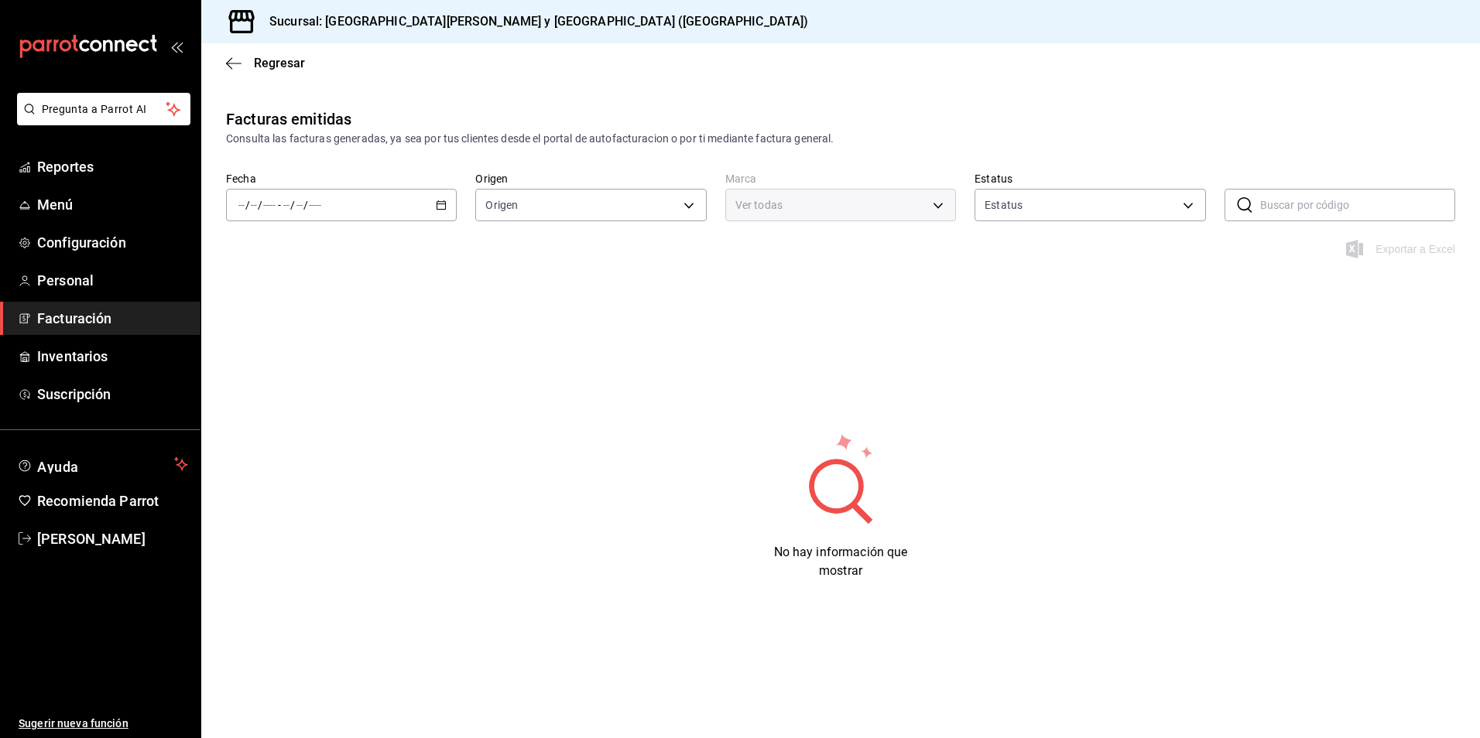
type input "ORDER_INVOICE,GENERAL_INVOICE"
type input "ACTIVE,PENDING_CANCELLATION,CANCELLED,PRE_CANCELLED"
type input "25a66a84-3cbd-47c8-a2ad-d995281776a4"
click at [381, 190] on div "/ / - / /" at bounding box center [341, 205] width 231 height 33
click at [285, 357] on span "Mes actual" at bounding box center [299, 356] width 120 height 16
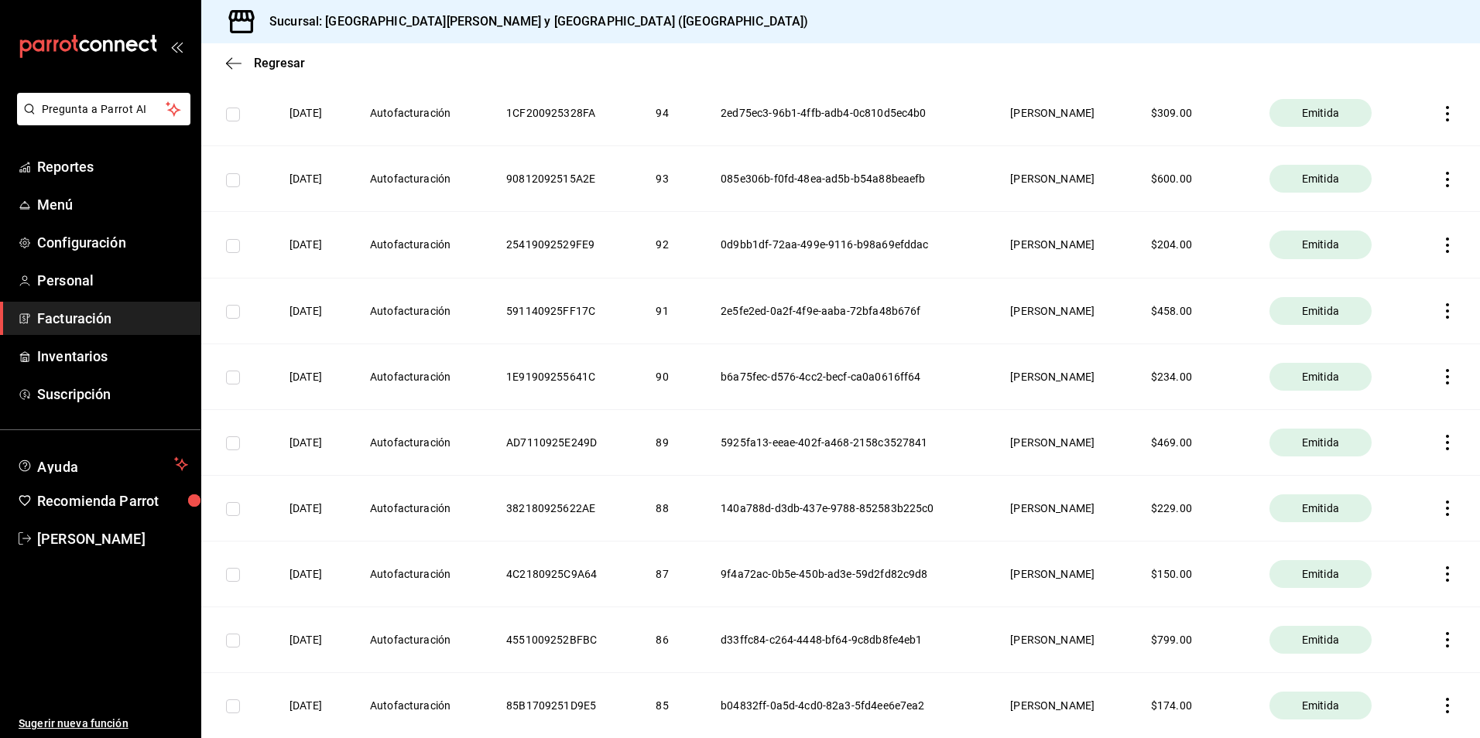
scroll to position [1316, 0]
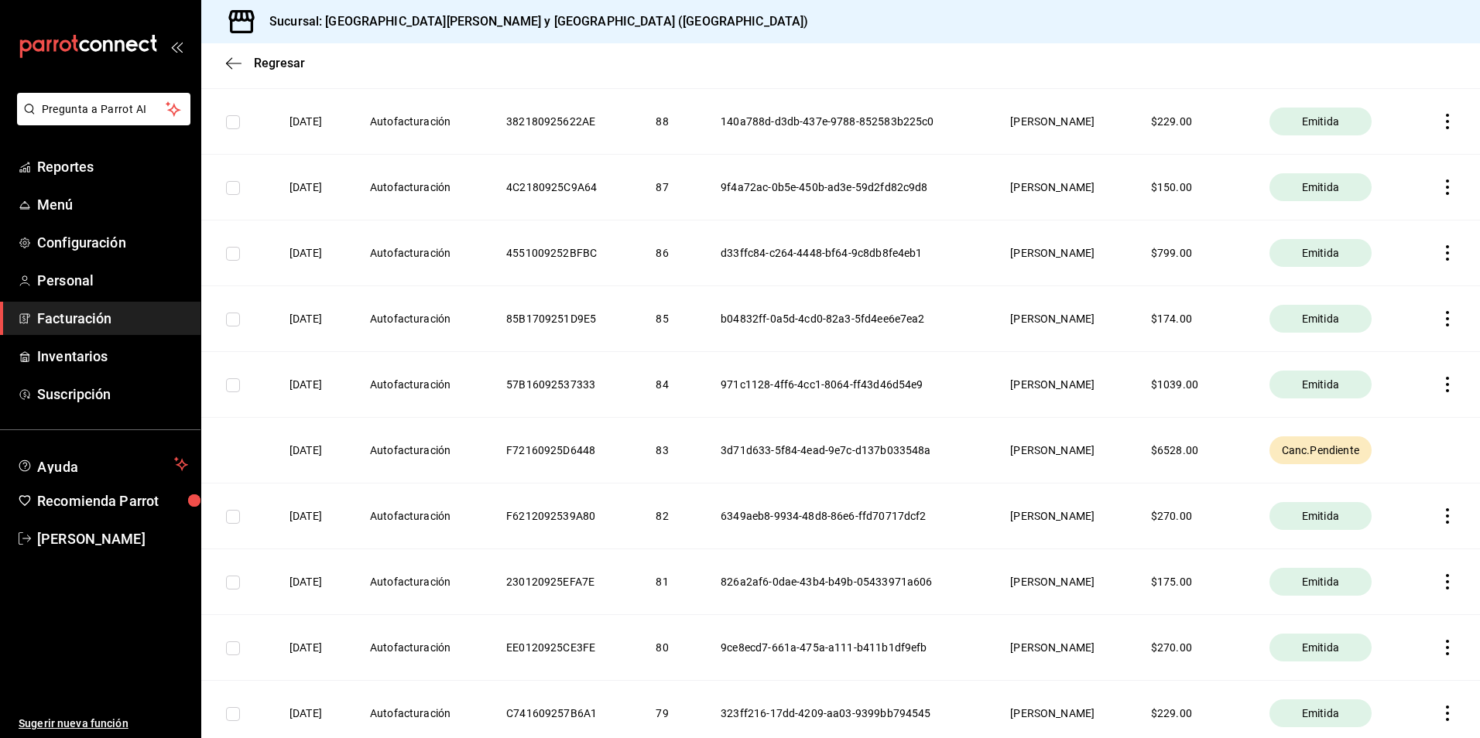
click at [286, 456] on th "[DATE]" at bounding box center [311, 450] width 80 height 66
